Goal: Information Seeking & Learning: Learn about a topic

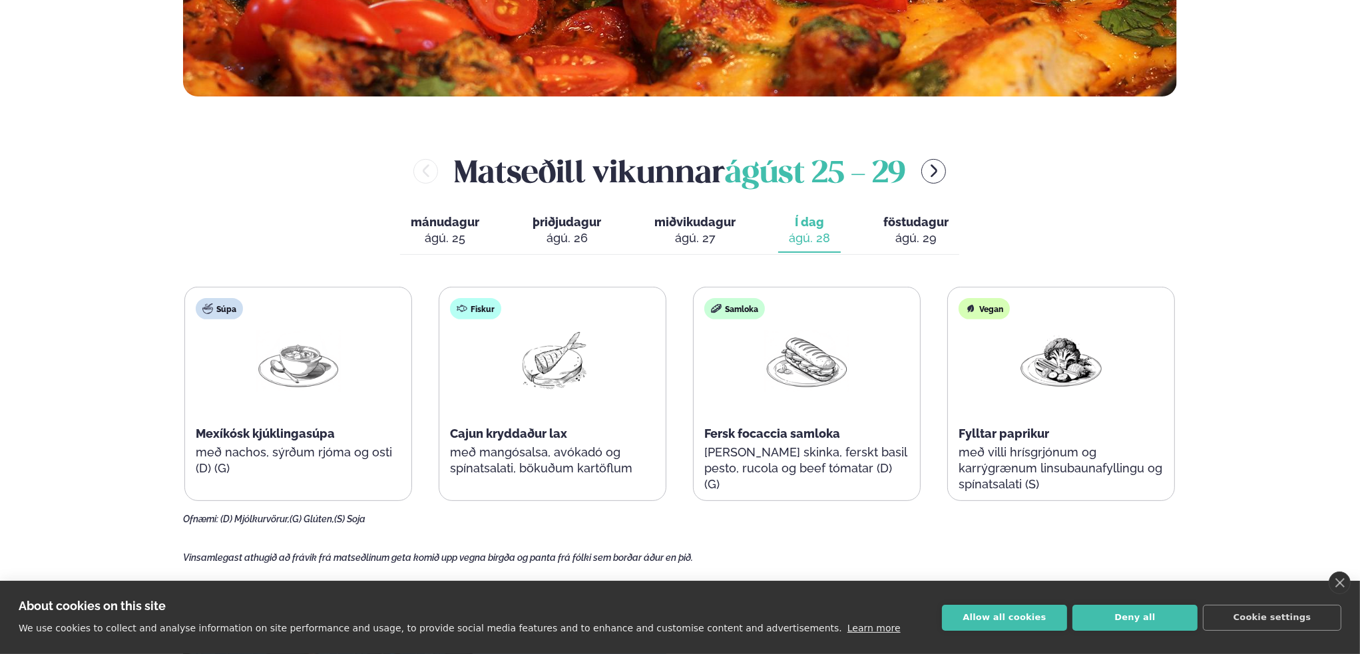
scroll to position [599, 0]
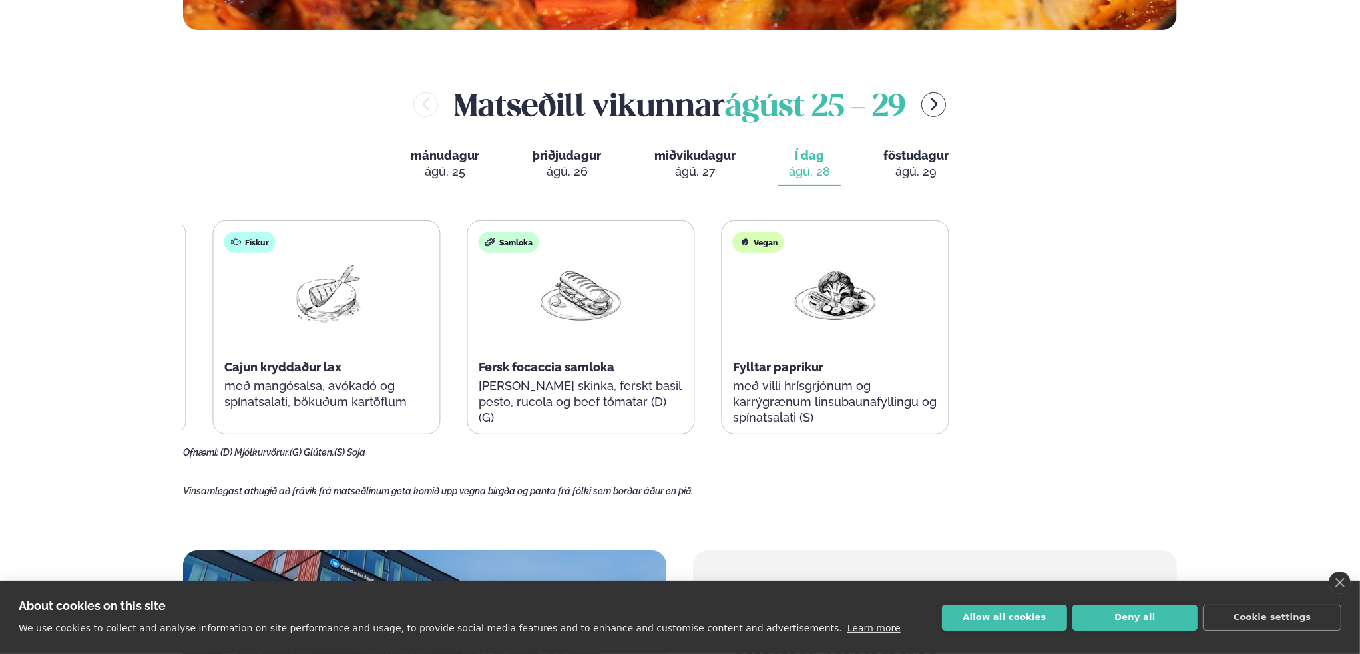
click at [43, 358] on div "Þjónusta Hádegismatur fyrir fyrirtæki Fyrirtækja veitingar Einkapartý Matseðill…" at bounding box center [680, 443] width 1360 height 2085
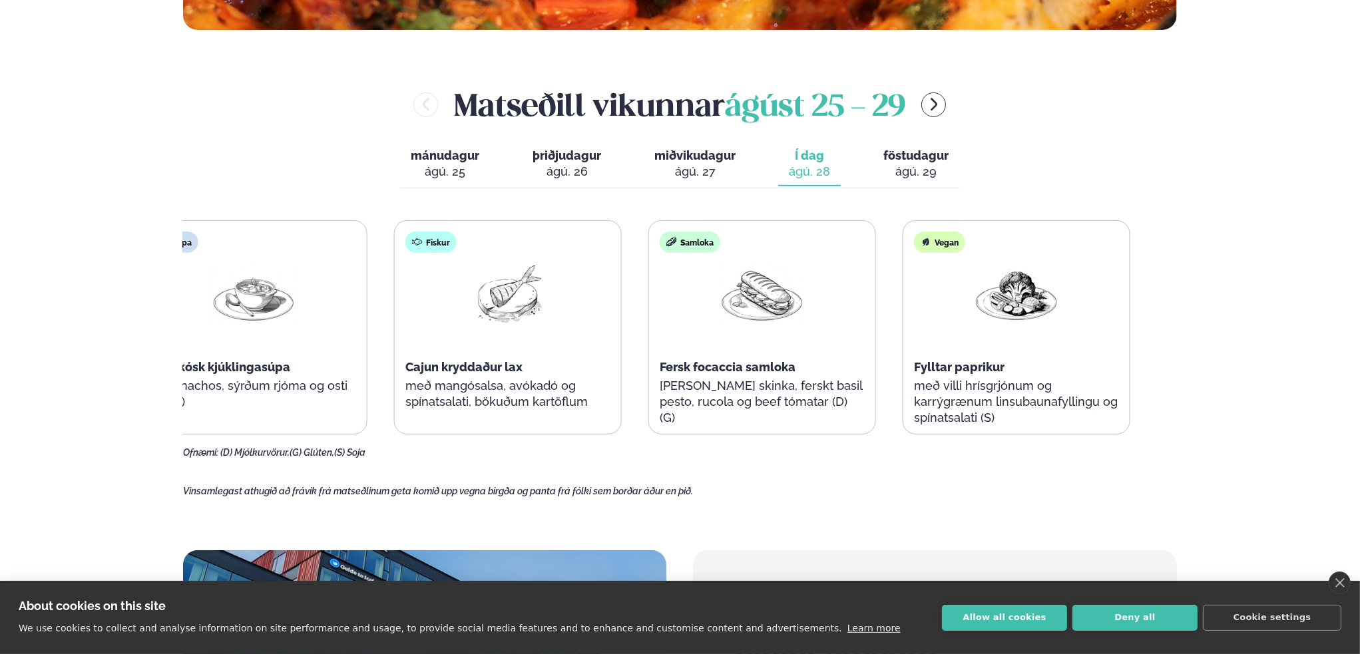
click at [942, 382] on p "með villi hrísgrjónum og karrýgrænum linsubaunafyllingu og spínatsalati (S)" at bounding box center [1016, 402] width 205 height 48
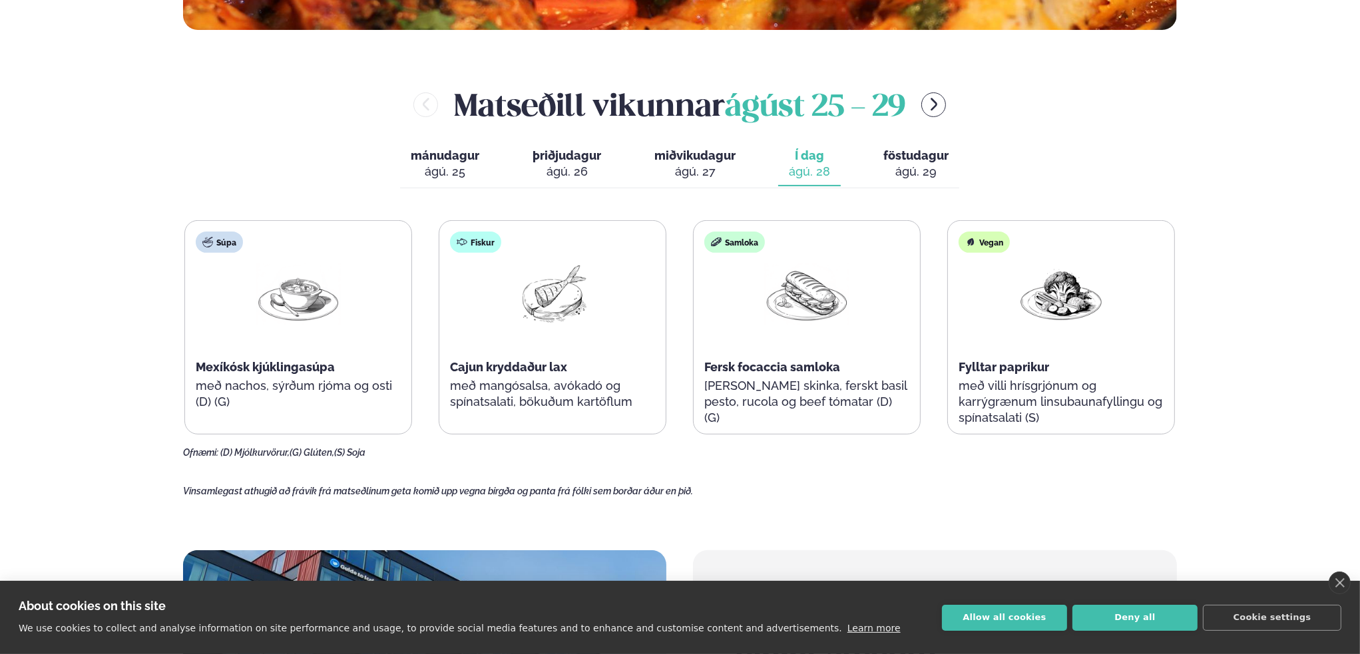
click at [929, 162] on span "föstudagur" at bounding box center [916, 155] width 65 height 14
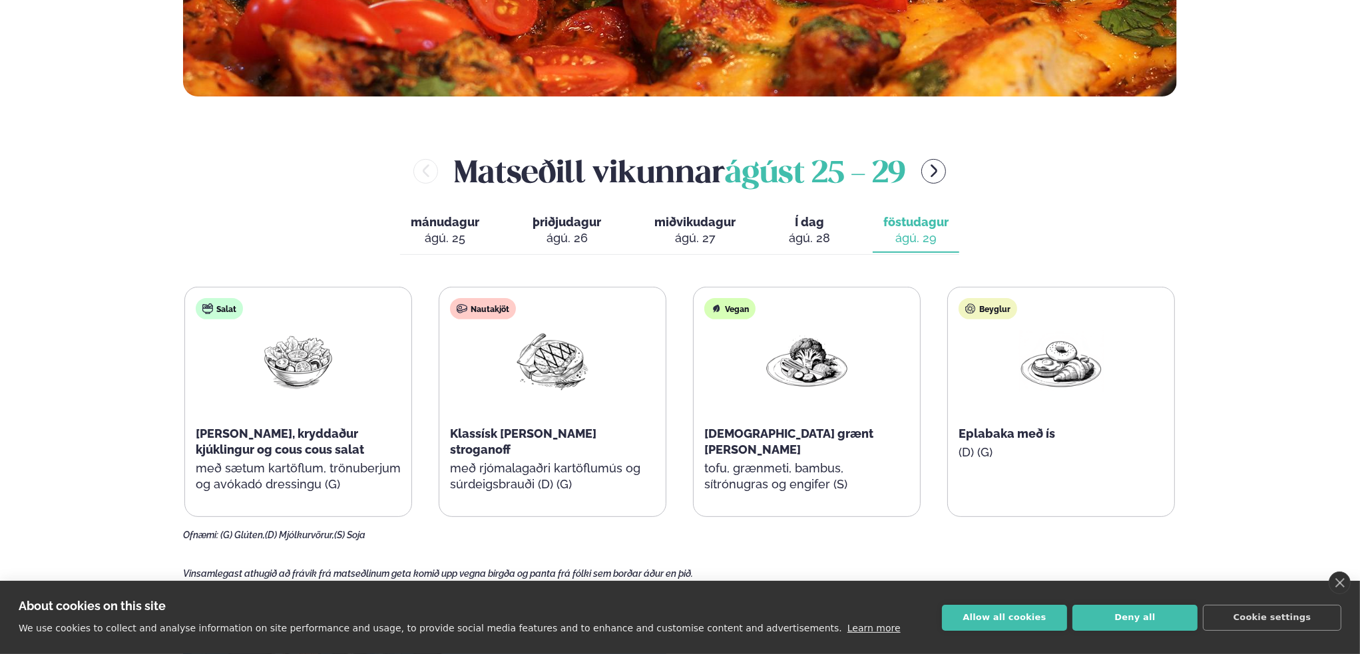
click at [811, 221] on span "Í dag" at bounding box center [809, 222] width 41 height 16
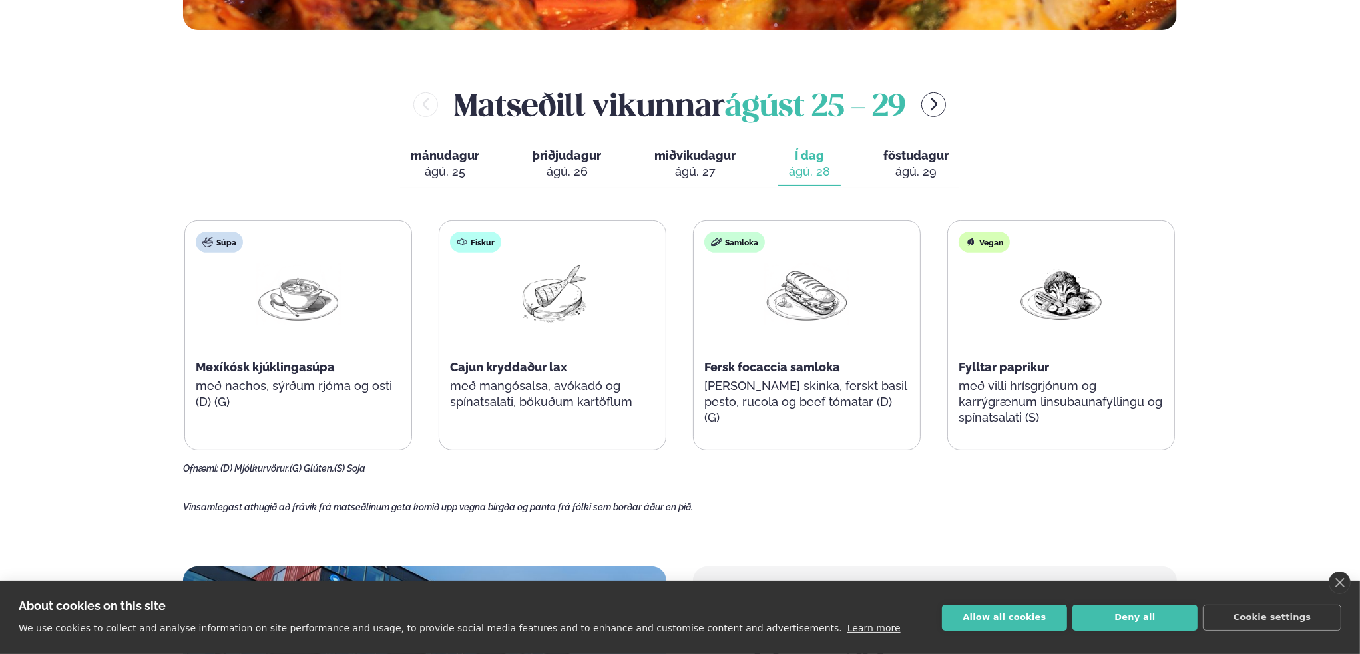
click at [676, 255] on div "Súpa Mexíkósk kjúklingasúpa með nachos, sýrðum rjóma og osti (D) (G) Fiskur Caj…" at bounding box center [679, 335] width 991 height 230
click at [714, 162] on span "miðvikudagur" at bounding box center [694, 155] width 81 height 14
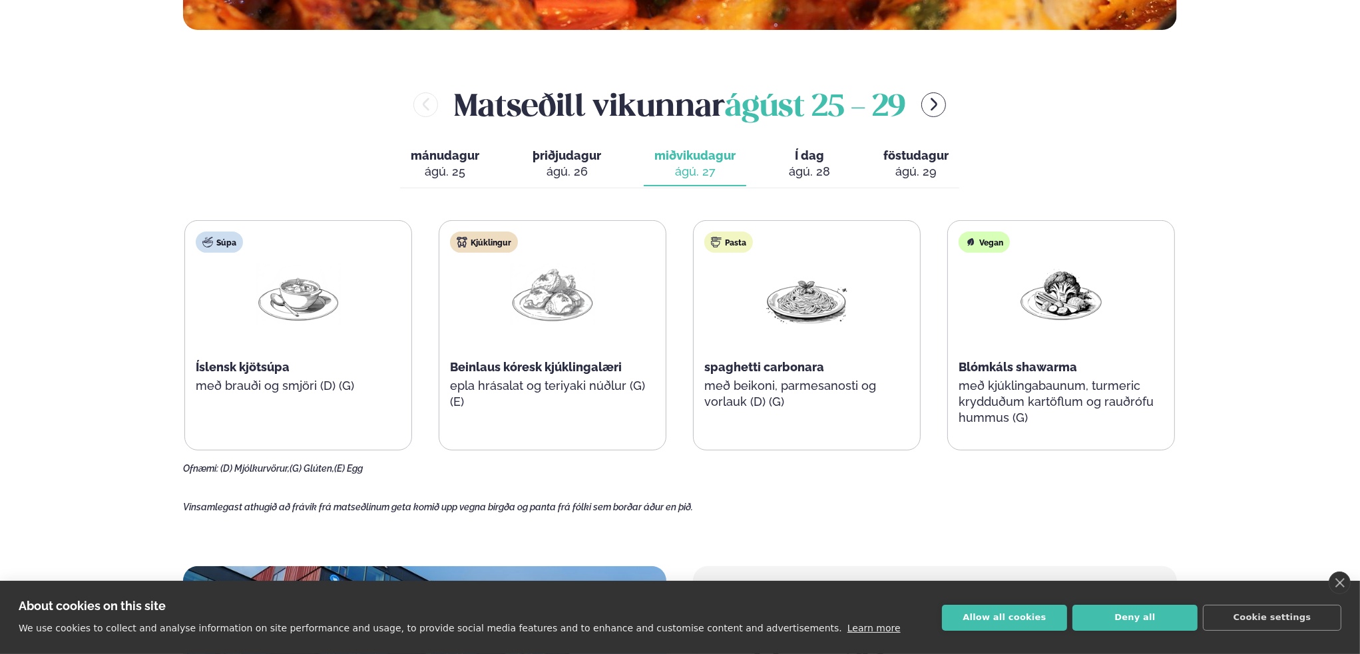
click at [807, 154] on span "Í dag" at bounding box center [809, 156] width 41 height 16
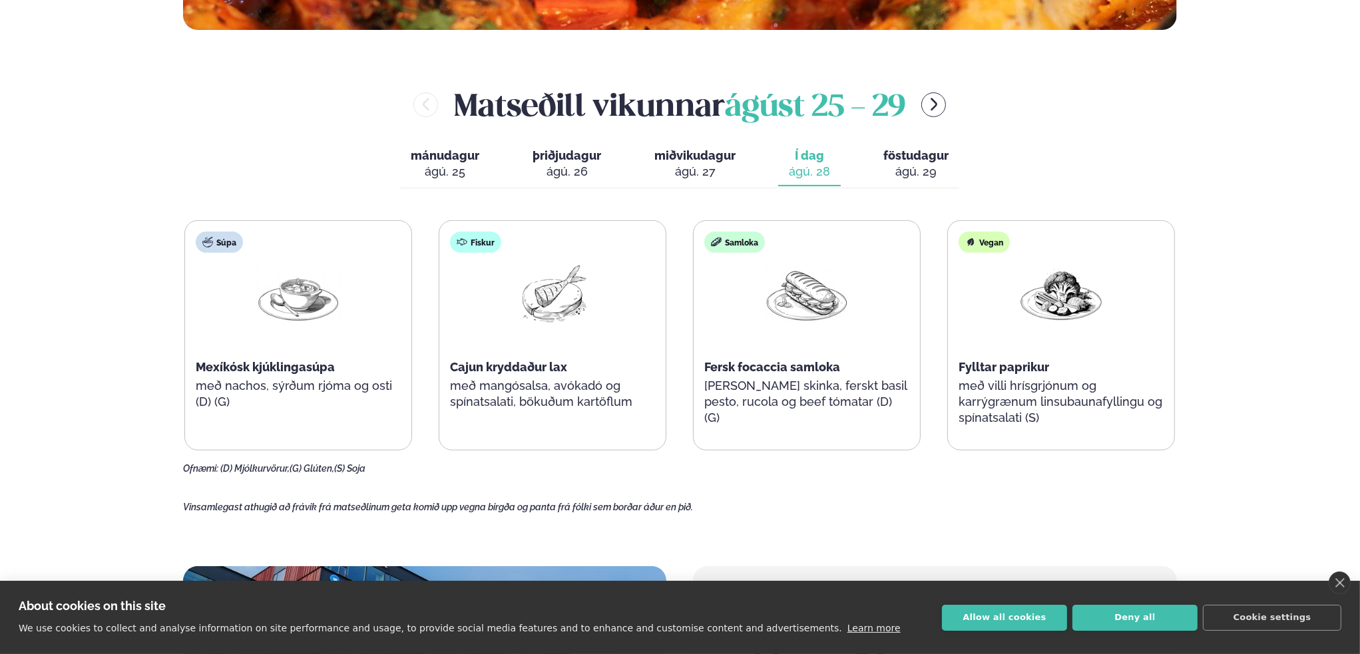
click at [732, 171] on div "ágú. 27" at bounding box center [694, 172] width 81 height 16
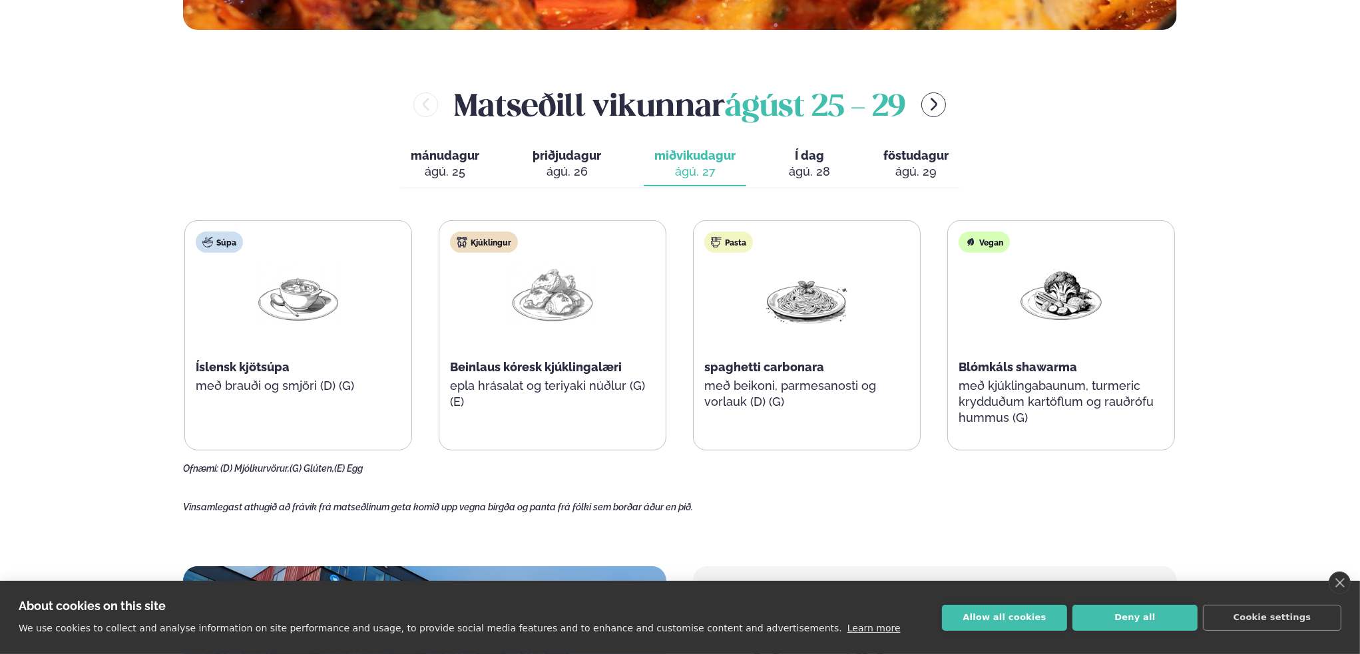
drag, startPoint x: 578, startPoint y: 165, endPoint x: 573, endPoint y: 170, distance: 7.1
click at [577, 170] on div "ágú. 26" at bounding box center [567, 172] width 69 height 16
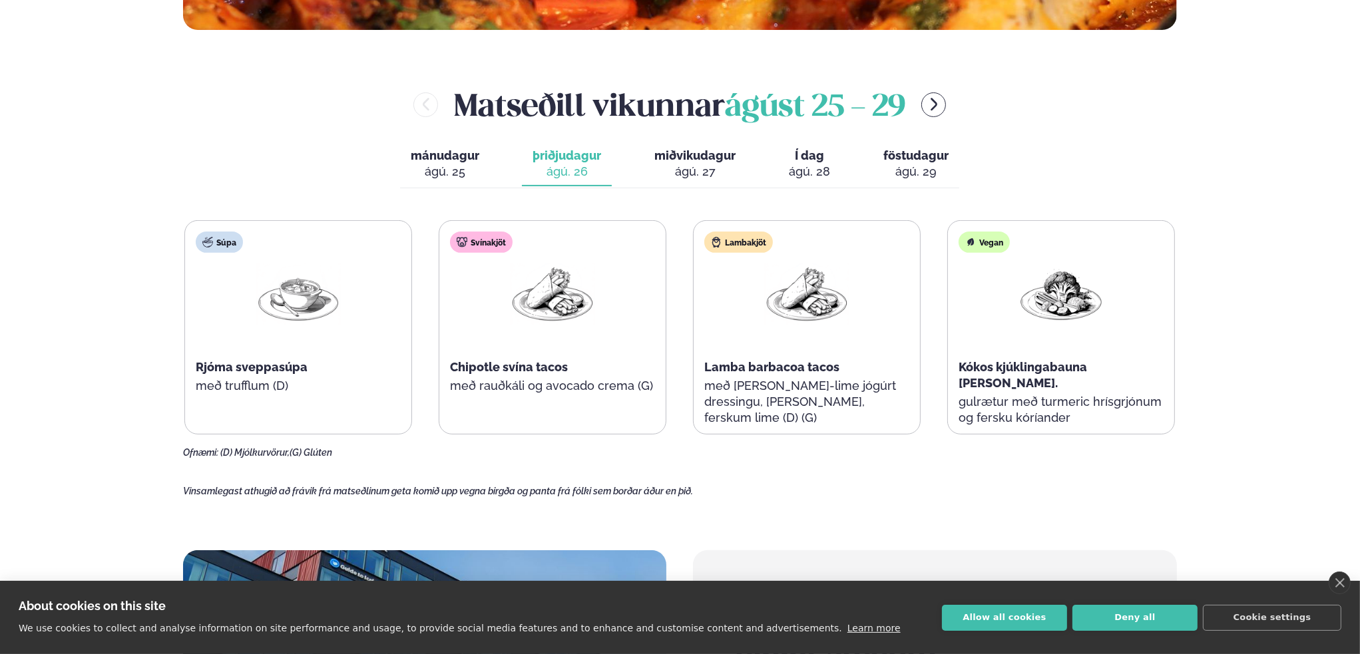
click at [435, 161] on span "mánudagur" at bounding box center [445, 155] width 69 height 14
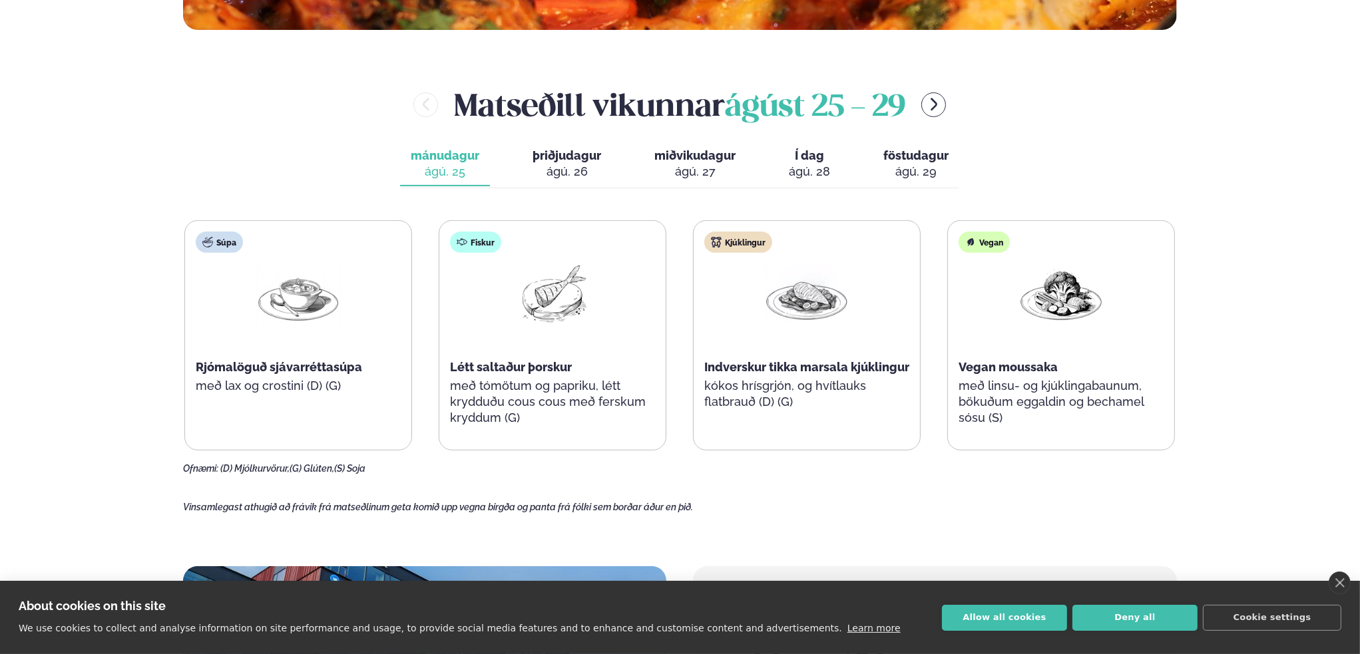
click at [806, 154] on span "Í dag" at bounding box center [809, 156] width 41 height 16
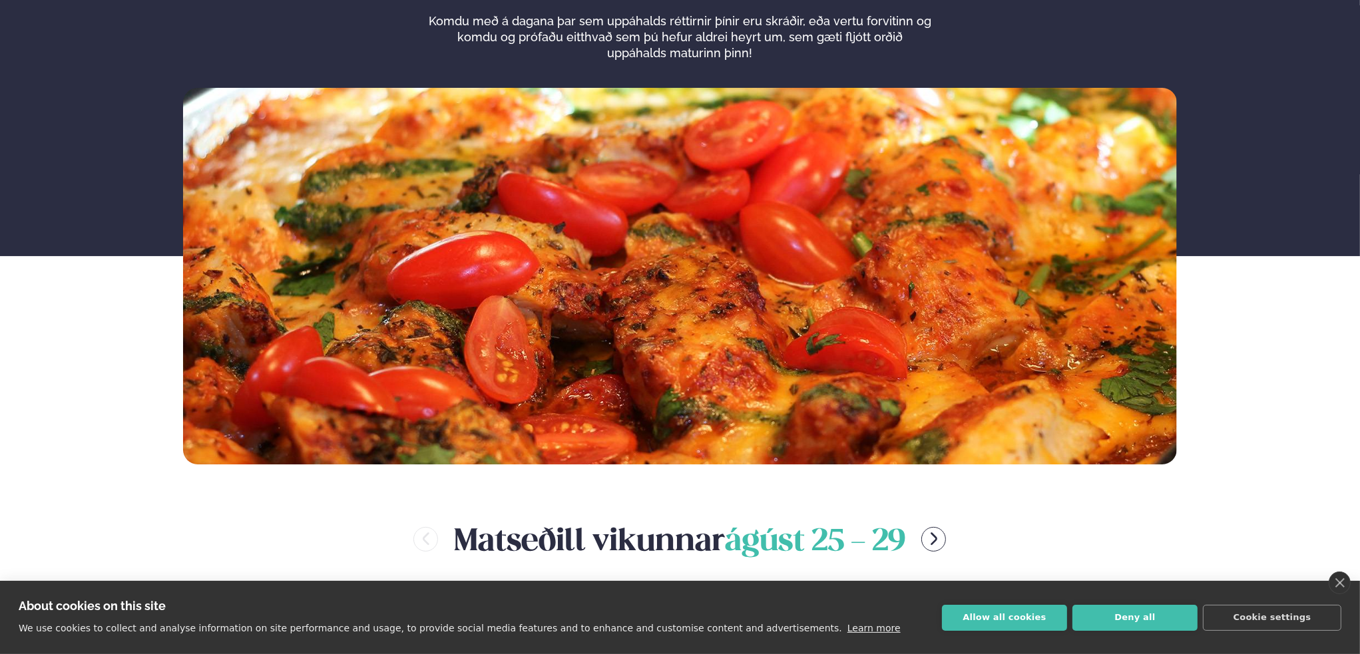
scroll to position [133, 0]
